Goal: Information Seeking & Learning: Learn about a topic

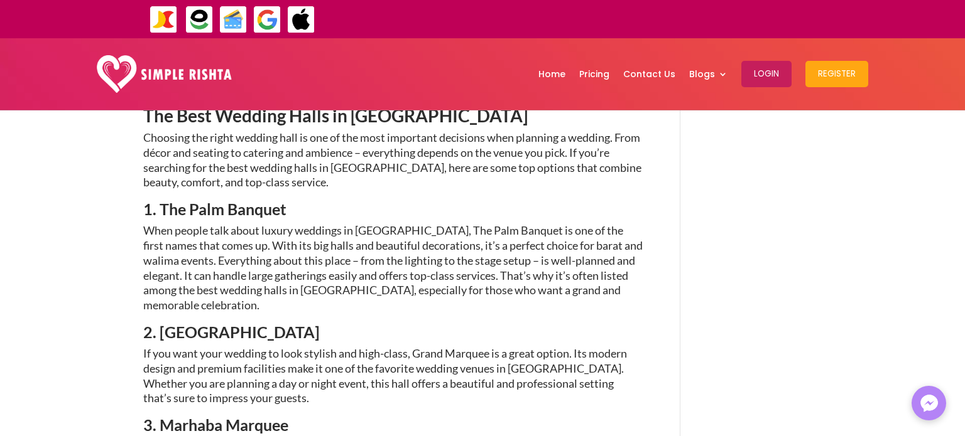
scroll to position [653, 0]
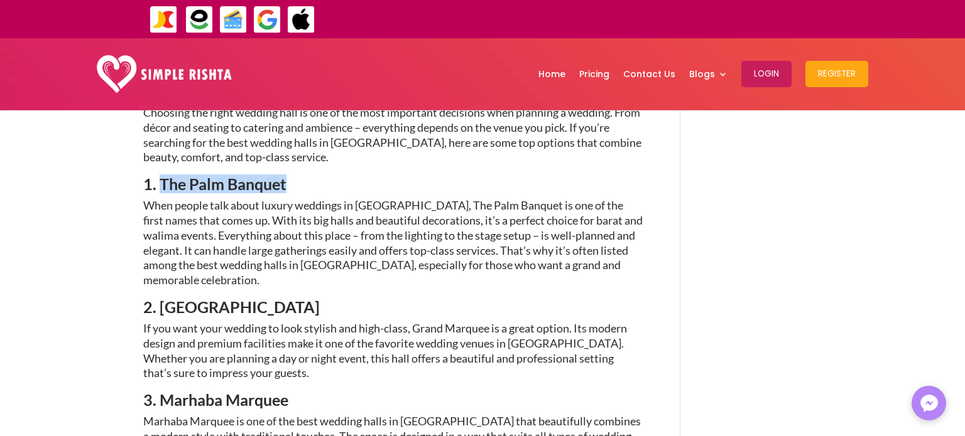
drag, startPoint x: 163, startPoint y: 132, endPoint x: 288, endPoint y: 136, distance: 125.0
click at [288, 176] on h4 "1. The Palm Banquet" at bounding box center [392, 187] width 499 height 22
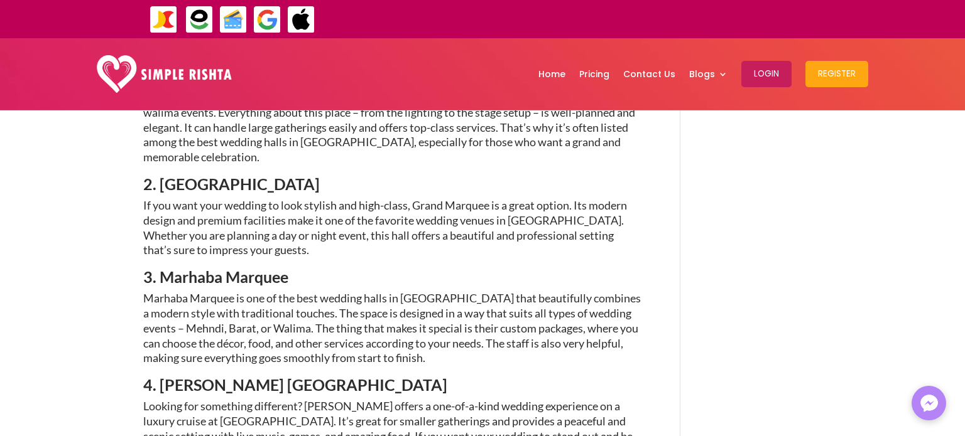
scroll to position [779, 0]
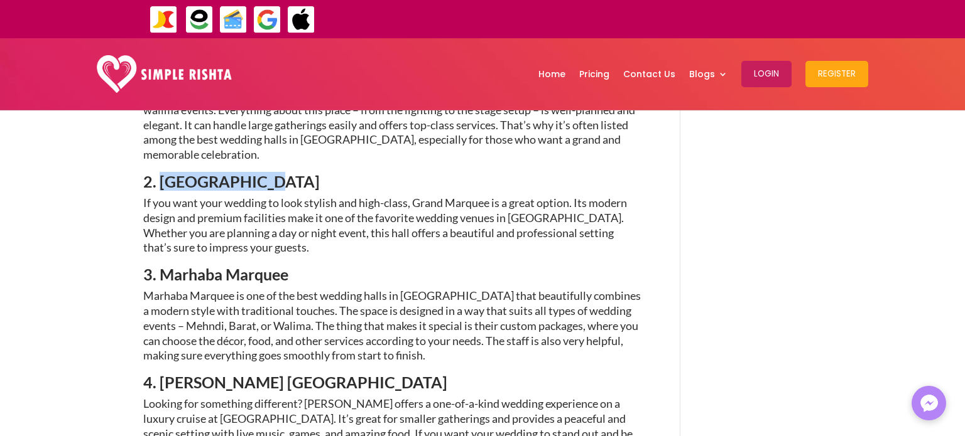
drag, startPoint x: 163, startPoint y: 131, endPoint x: 275, endPoint y: 131, distance: 112.4
click at [275, 174] on h4 "2. [GEOGRAPHIC_DATA]" at bounding box center [392, 185] width 499 height 22
copy span "Grand Marquee"
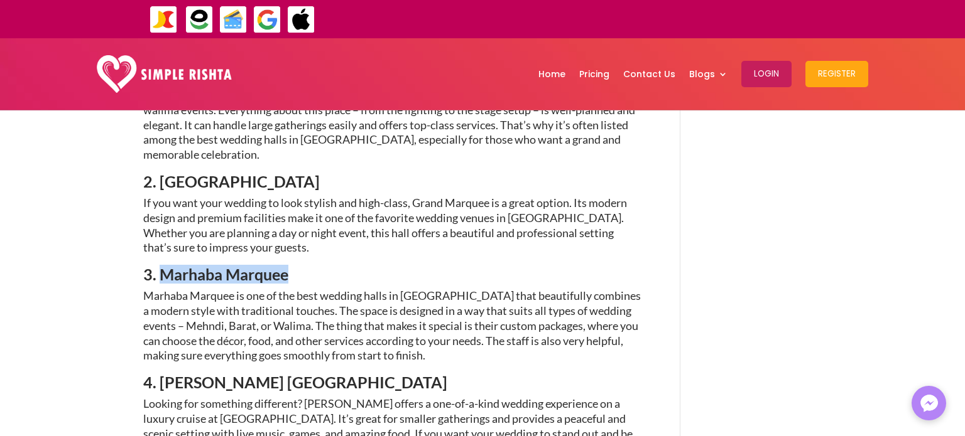
drag, startPoint x: 293, startPoint y: 225, endPoint x: 163, endPoint y: 224, distance: 130.6
click at [163, 267] on h4 "3. Marhaba Marquee" at bounding box center [392, 278] width 499 height 22
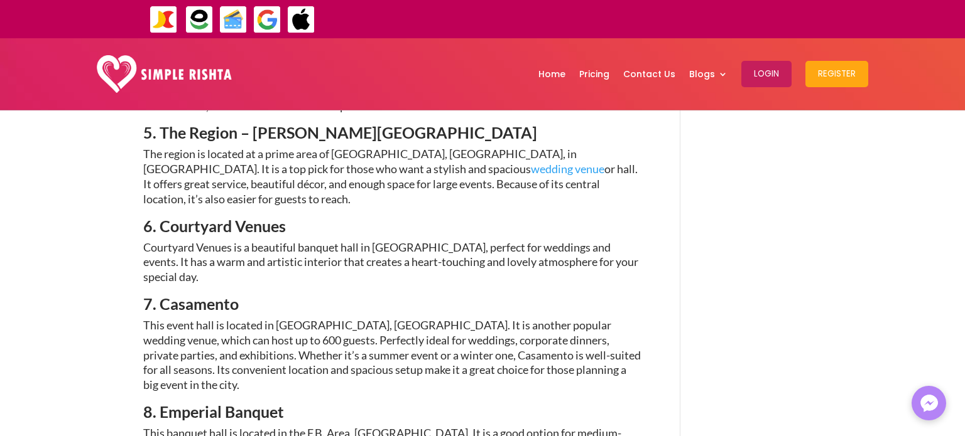
scroll to position [1155, 0]
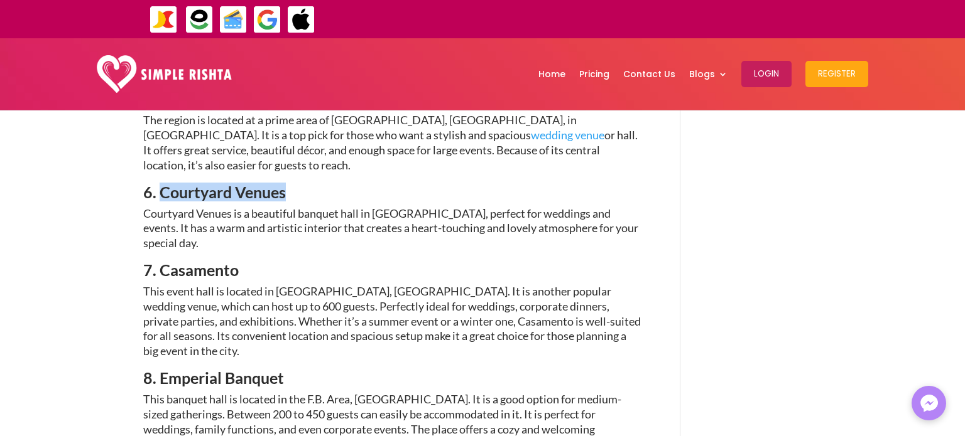
drag, startPoint x: 161, startPoint y: 127, endPoint x: 301, endPoint y: 134, distance: 140.2
click at [301, 185] on h4 "6. Courtyard Venues" at bounding box center [392, 196] width 499 height 22
copy span "Courtyard Venues"
click at [226, 261] on span "7. Casamento" at bounding box center [190, 270] width 95 height 19
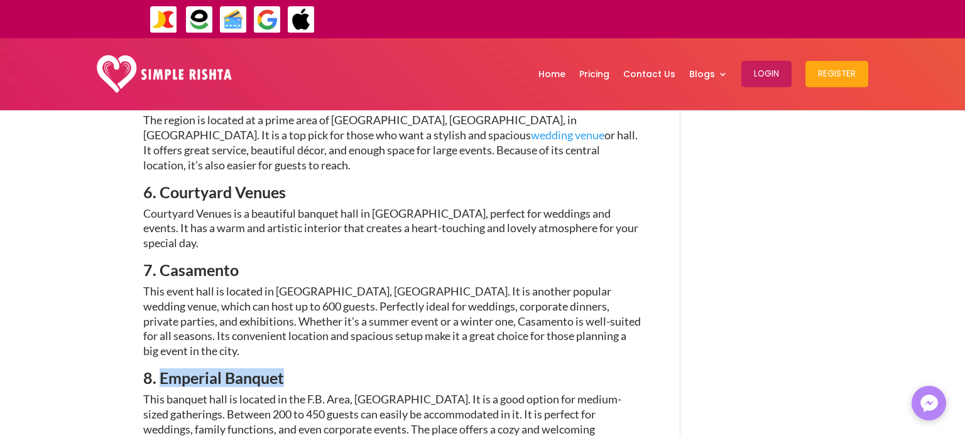
drag, startPoint x: 286, startPoint y: 275, endPoint x: 160, endPoint y: 278, distance: 126.3
click at [160, 370] on h4 "8. Emperial Banquet" at bounding box center [392, 381] width 499 height 22
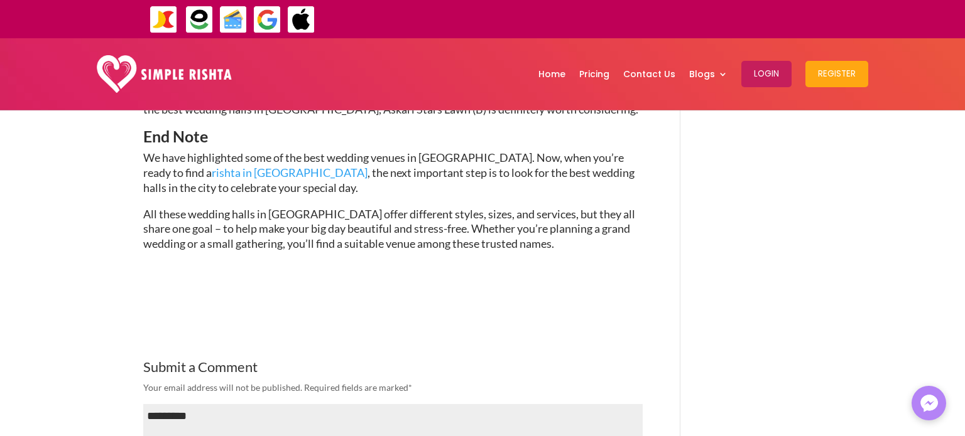
scroll to position [1783, 0]
